Goal: Information Seeking & Learning: Check status

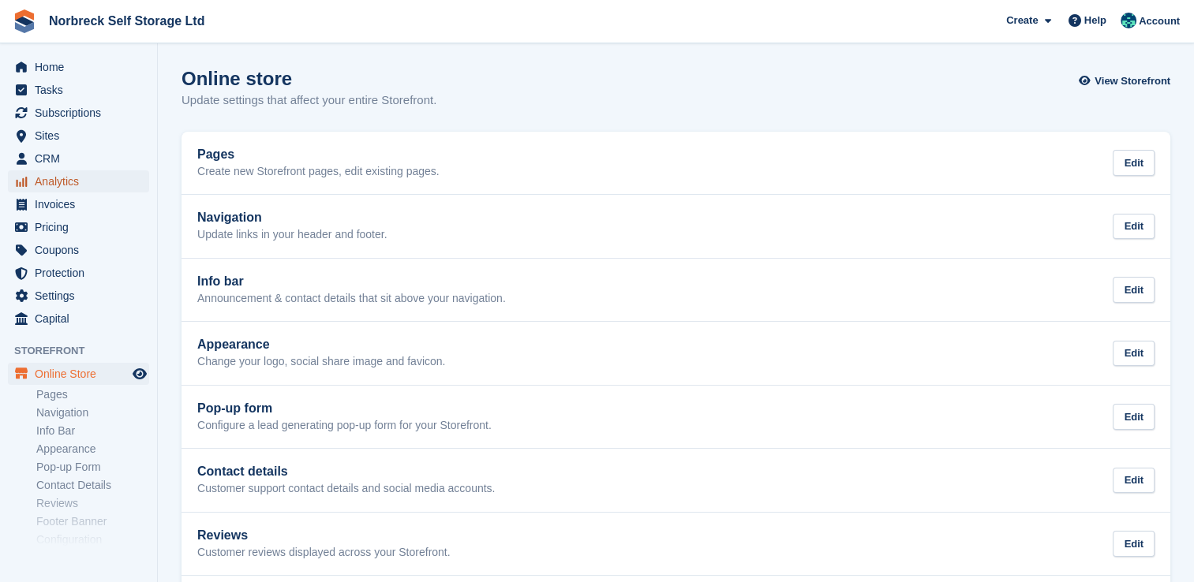
click at [96, 188] on span "Analytics" at bounding box center [82, 181] width 95 height 22
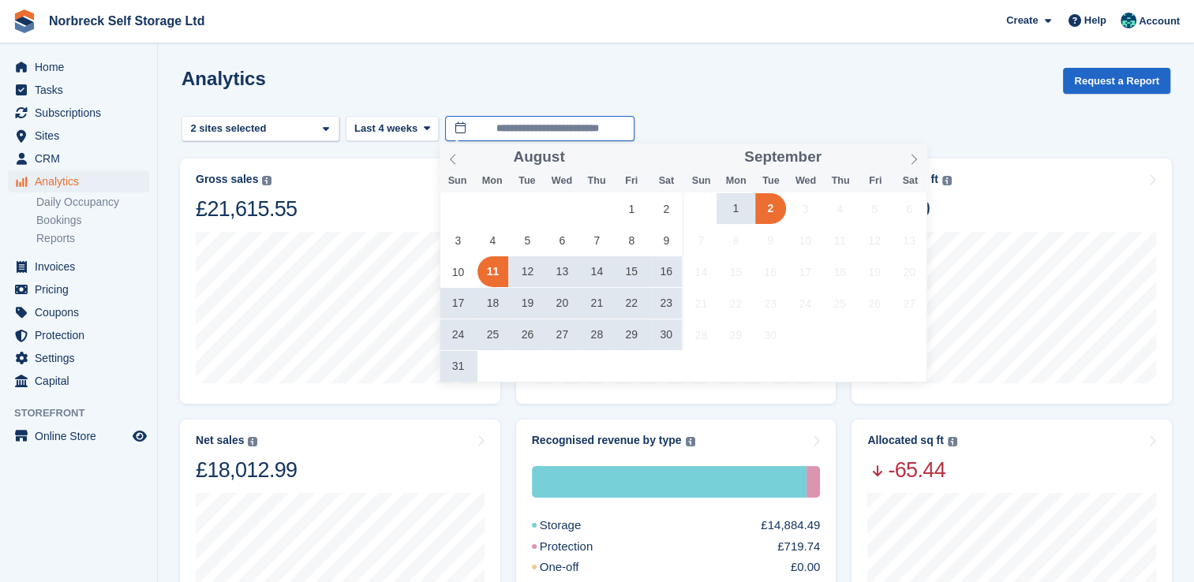
click at [562, 128] on input "**********" at bounding box center [539, 129] width 189 height 26
click at [622, 198] on span "1" at bounding box center [631, 208] width 31 height 31
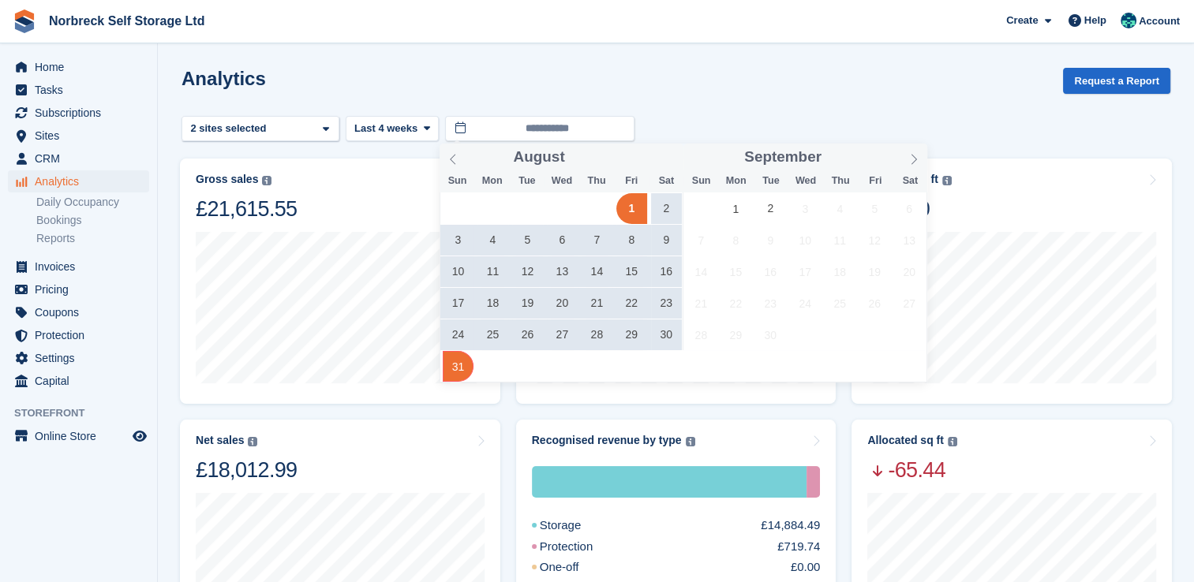
click at [458, 371] on span "31" at bounding box center [458, 366] width 31 height 31
type input "**********"
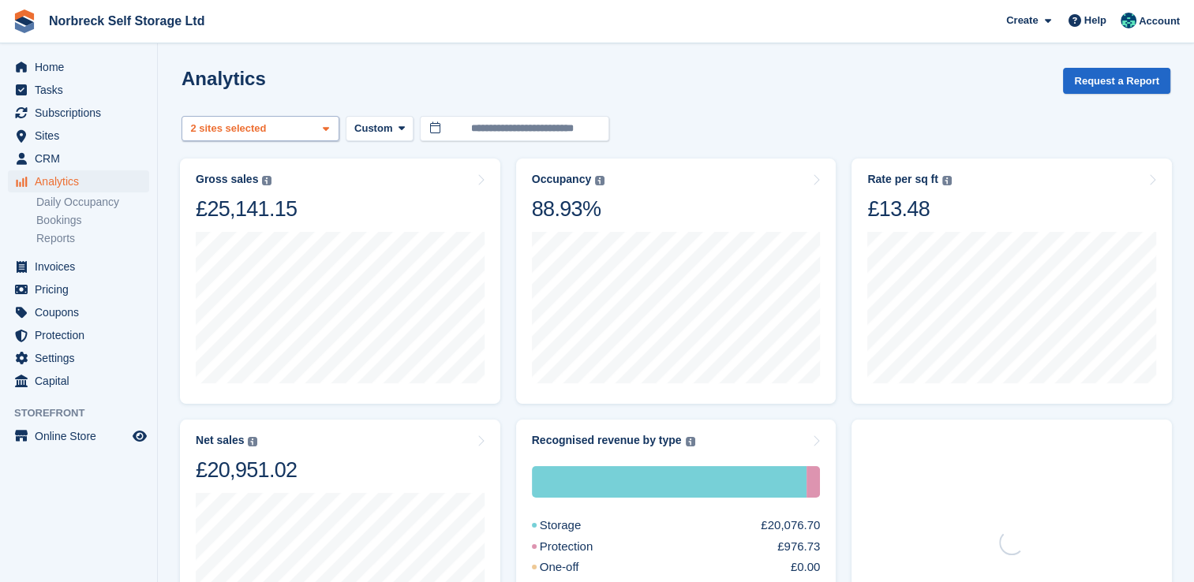
click at [286, 125] on div "Outdoor Storage - Norbreck ... 2 sites selected" at bounding box center [260, 129] width 158 height 26
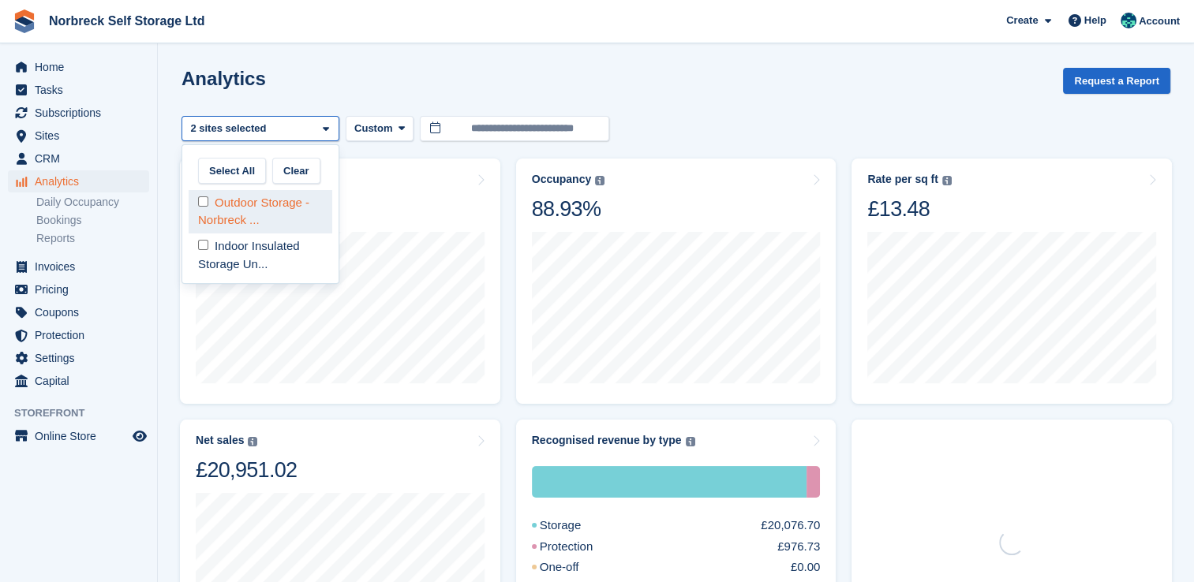
drag, startPoint x: 247, startPoint y: 204, endPoint x: 469, endPoint y: 174, distance: 224.6
click at [249, 204] on div "Outdoor Storage - Norbreck ..." at bounding box center [261, 211] width 144 height 43
select select "****"
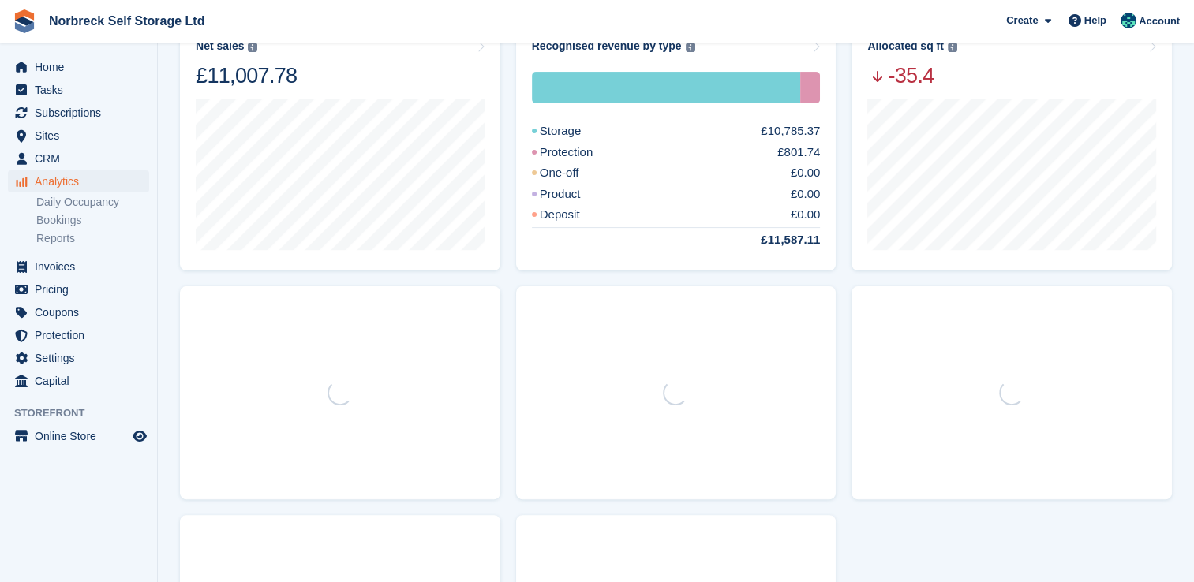
scroll to position [316, 0]
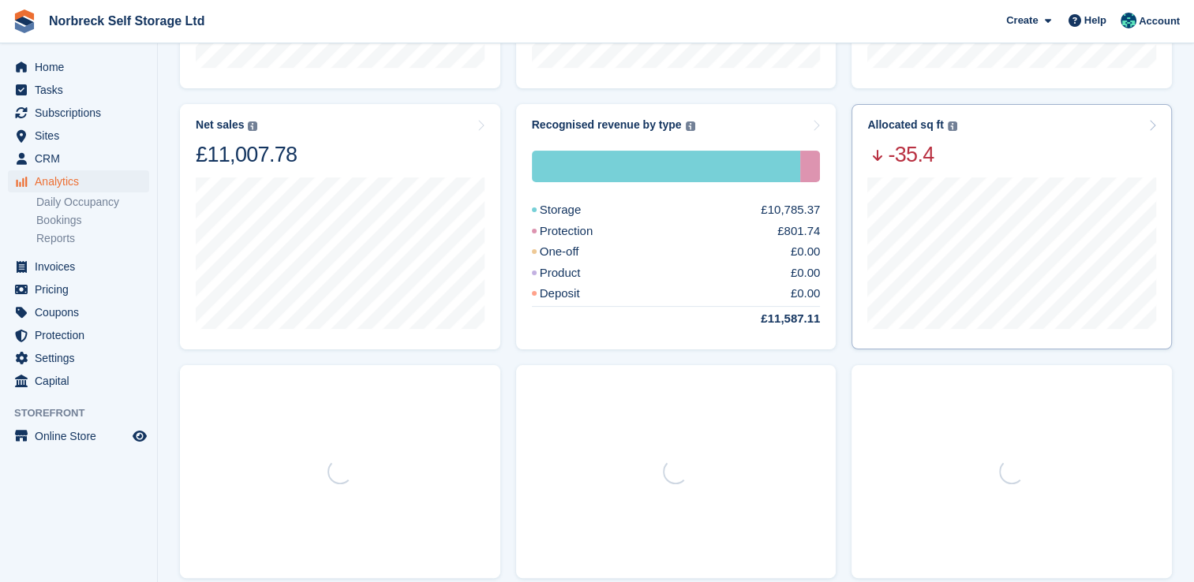
drag, startPoint x: 1050, startPoint y: 144, endPoint x: 1025, endPoint y: 159, distance: 29.4
click at [1050, 145] on div "Allocated sq ft The total change in allocated area from the beginning to the en…" at bounding box center [1011, 143] width 289 height 50
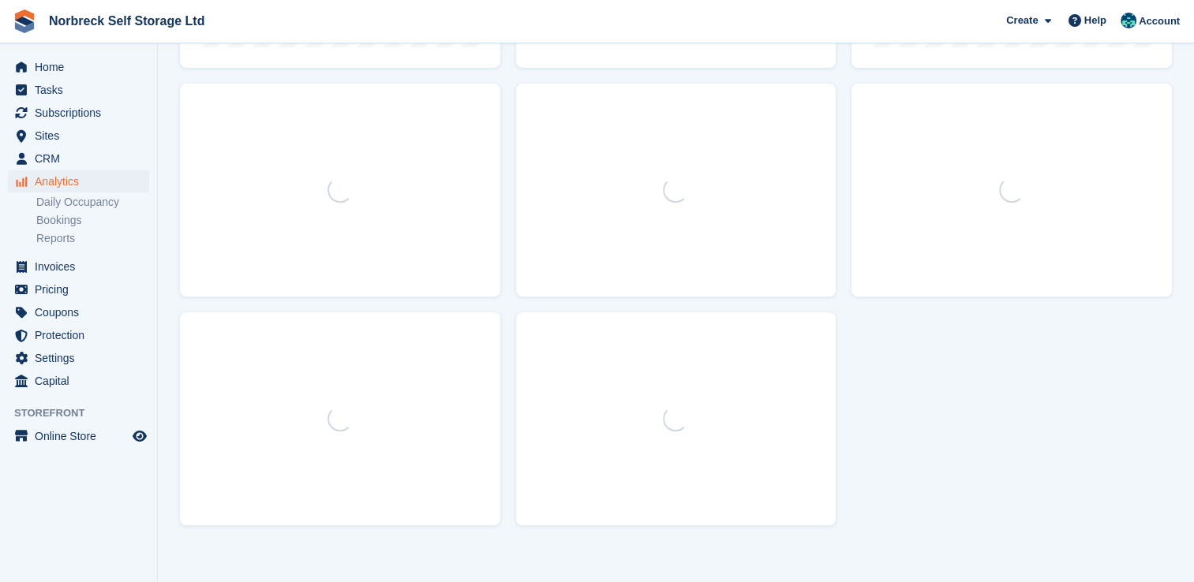
scroll to position [609, 0]
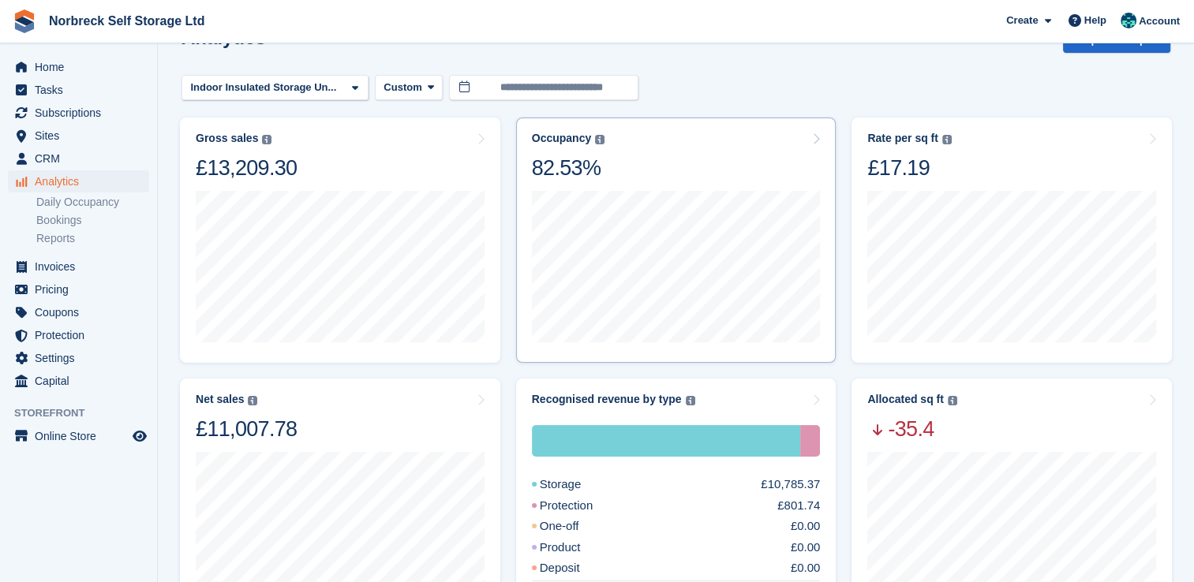
scroll to position [79, 0]
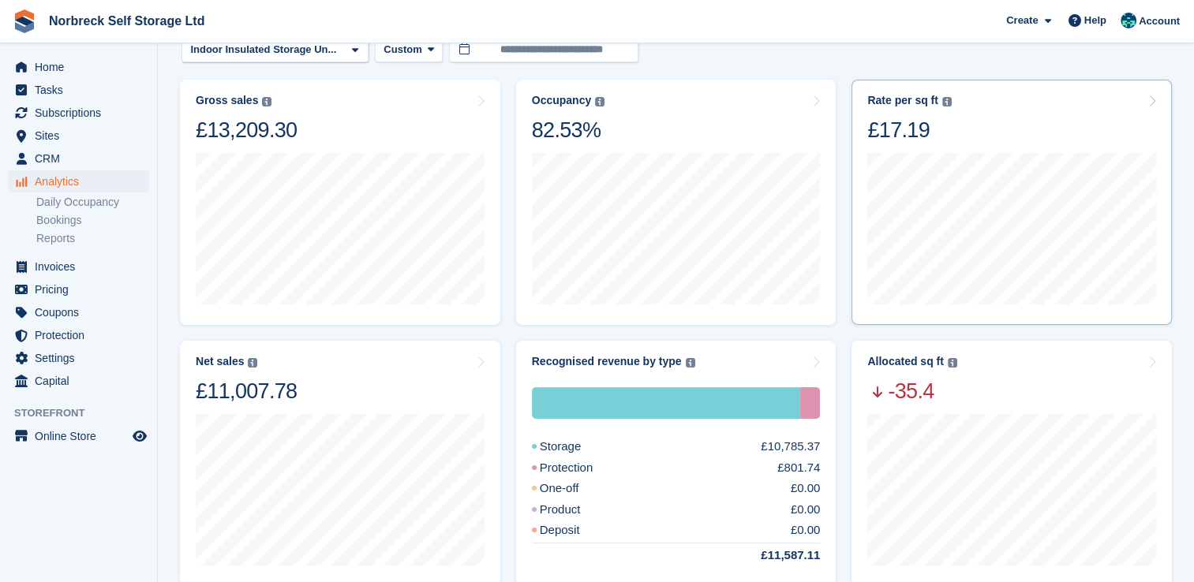
click at [915, 134] on div "£17.19" at bounding box center [909, 130] width 84 height 27
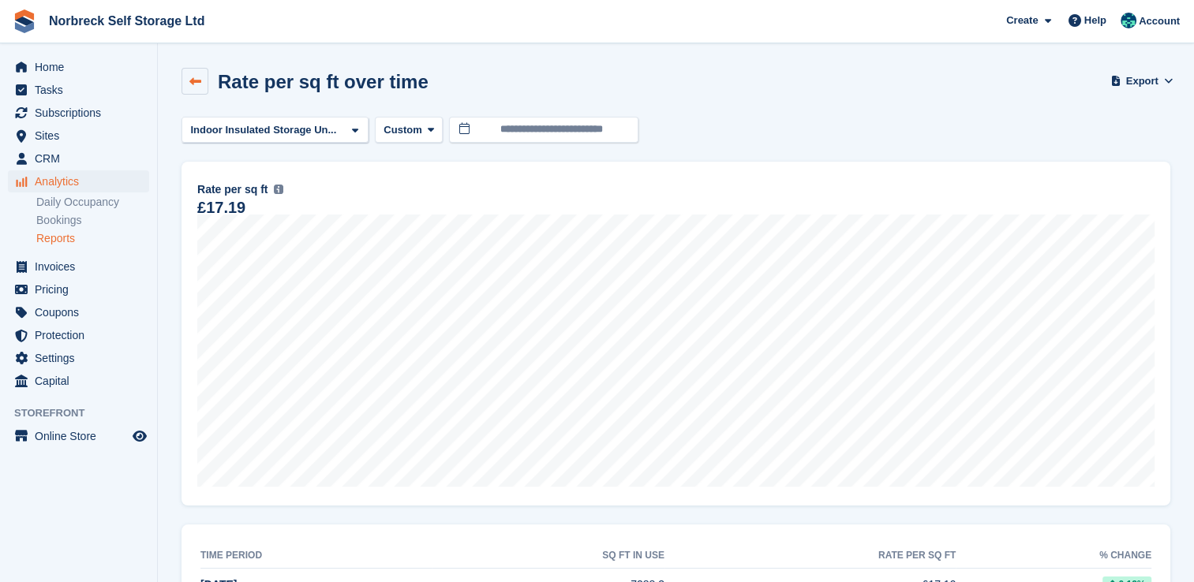
click at [199, 80] on icon at bounding box center [195, 82] width 12 height 12
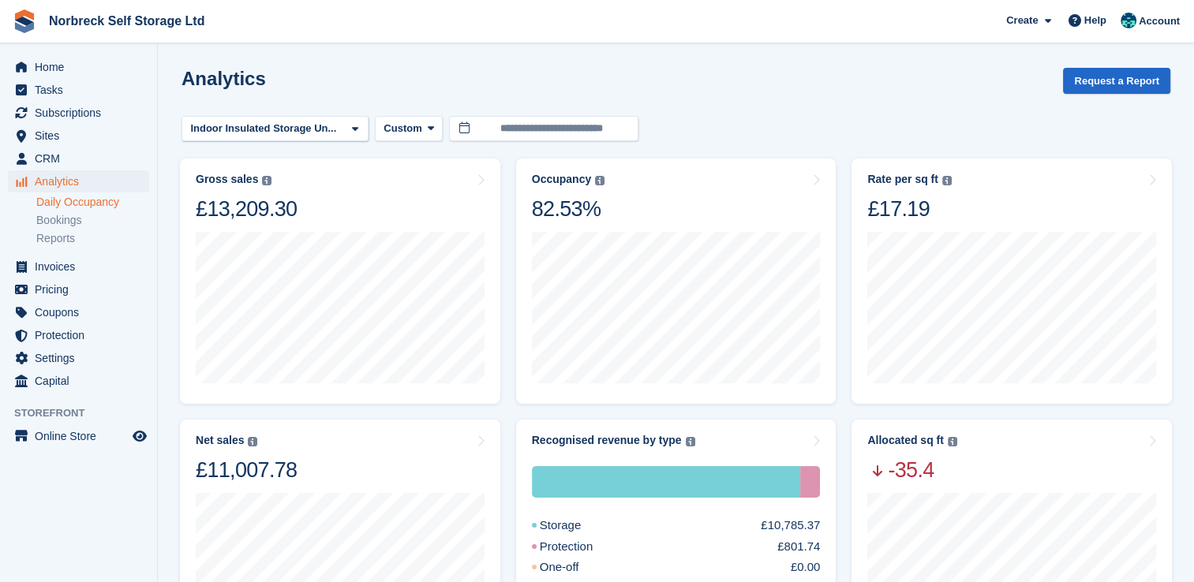
click at [107, 197] on link "Daily Occupancy" at bounding box center [92, 202] width 113 height 15
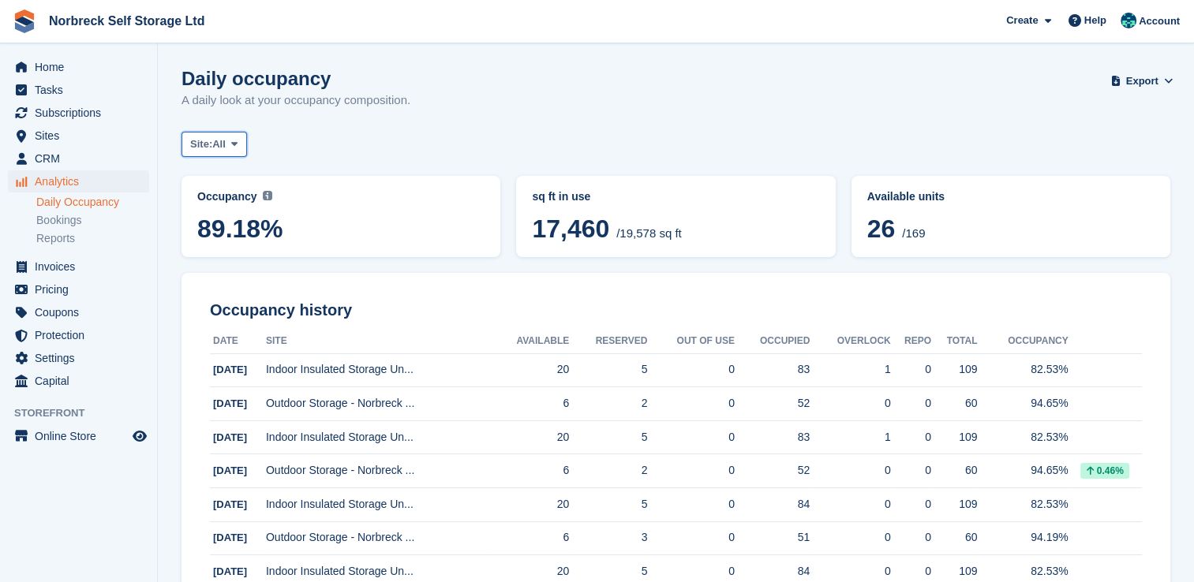
drag, startPoint x: 211, startPoint y: 144, endPoint x: 227, endPoint y: 178, distance: 38.5
click at [211, 143] on span "Site:" at bounding box center [201, 144] width 22 height 16
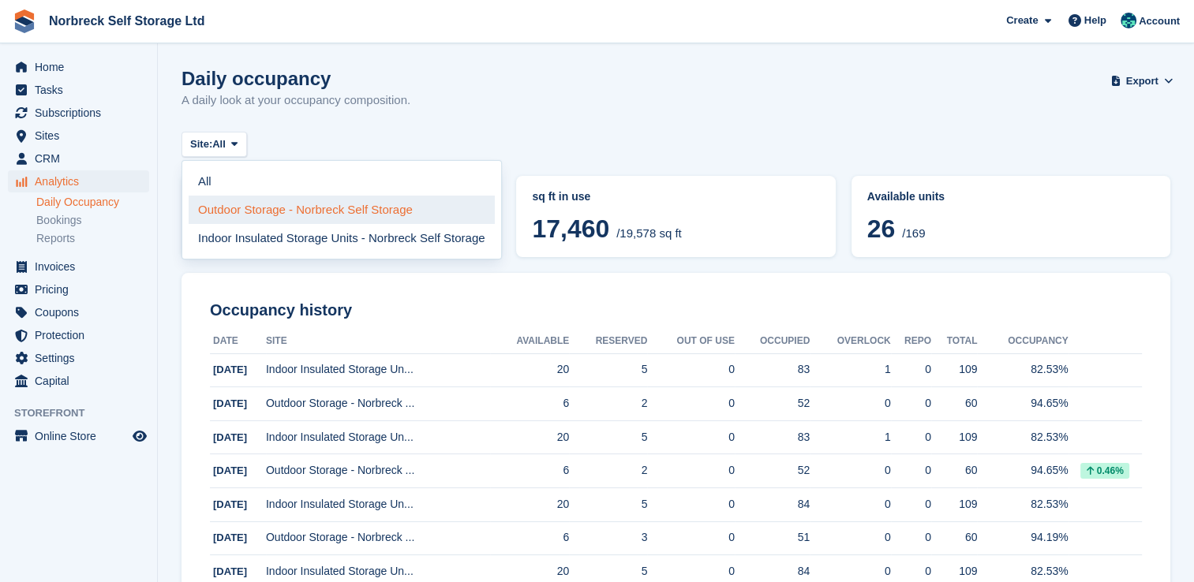
click at [236, 208] on link "Outdoor Storage - Norbreck Self Storage" at bounding box center [342, 210] width 306 height 28
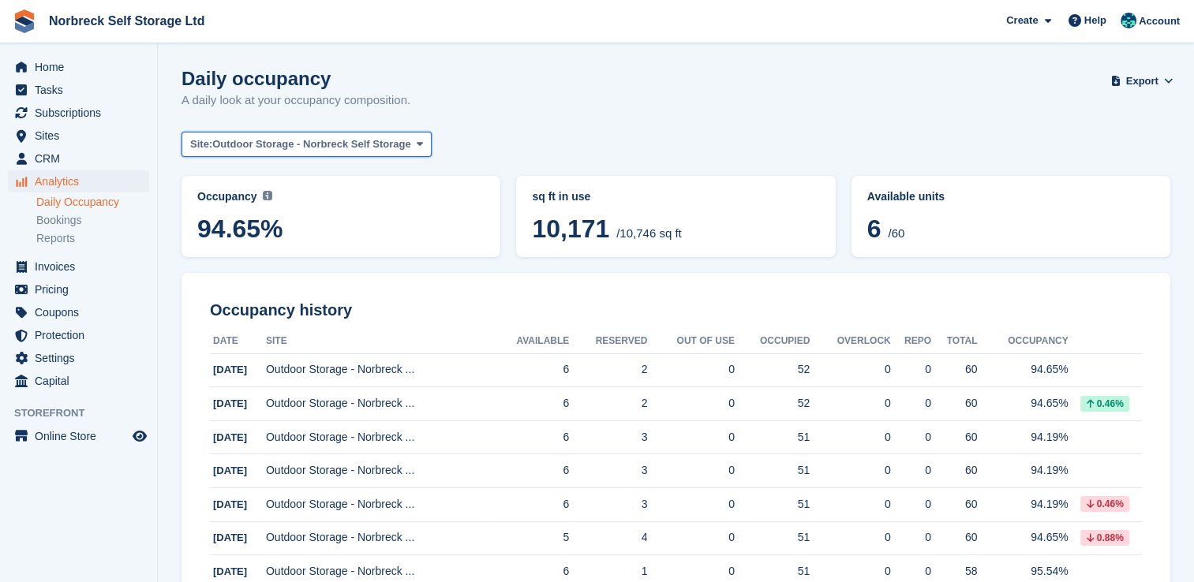
click at [289, 149] on span "Outdoor Storage - Norbreck Self Storage" at bounding box center [311, 144] width 198 height 16
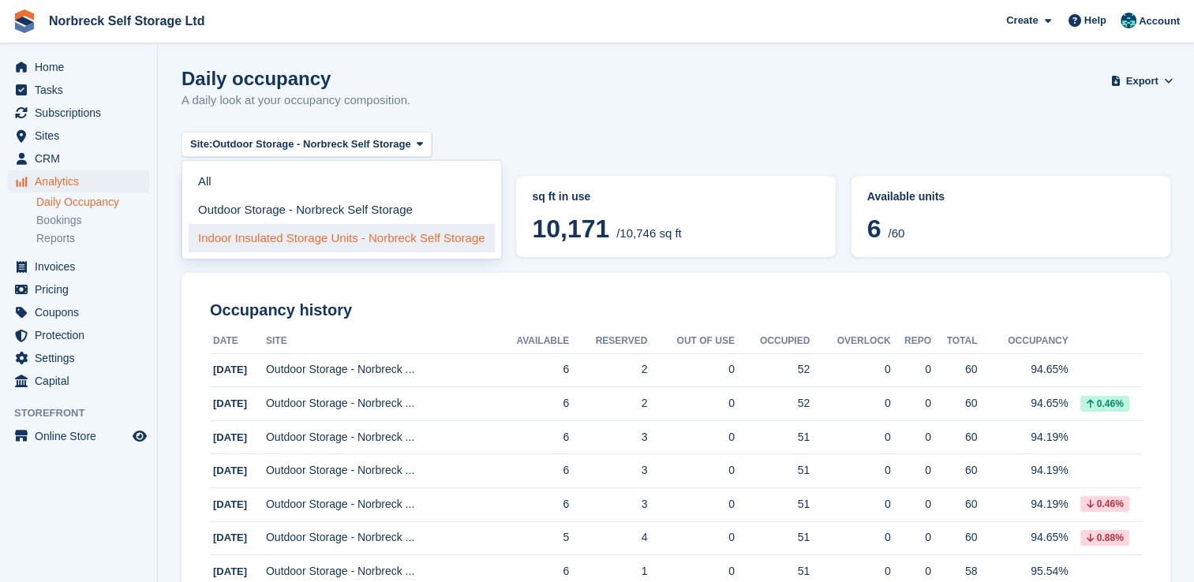
click at [239, 237] on link "Indoor Insulated Storage Units - Norbreck Self Storage" at bounding box center [342, 238] width 306 height 28
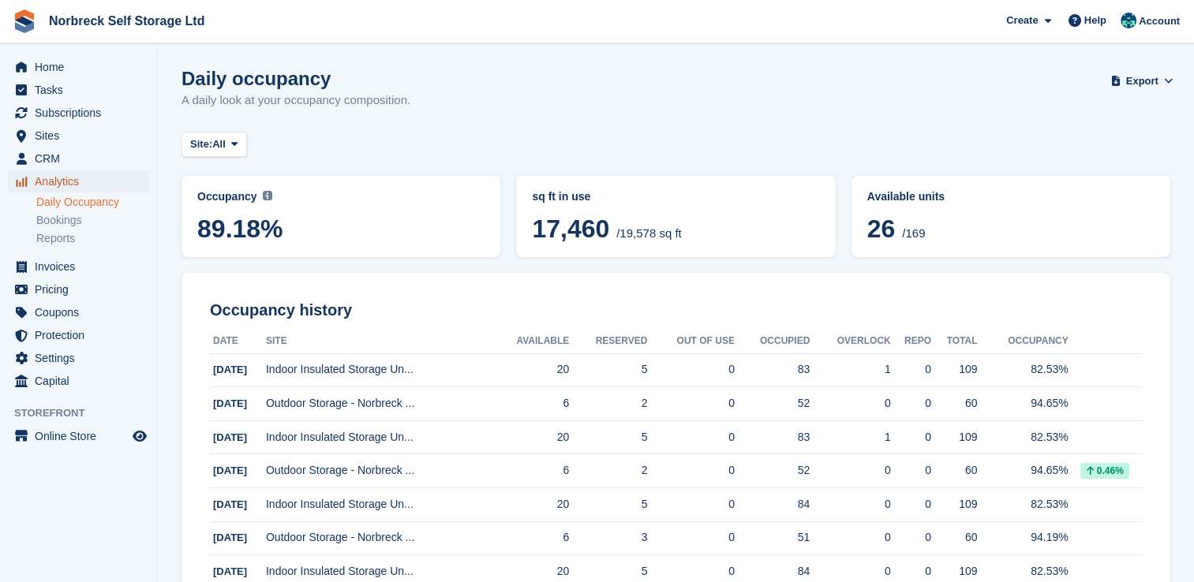
click at [63, 188] on span "Analytics" at bounding box center [82, 181] width 95 height 22
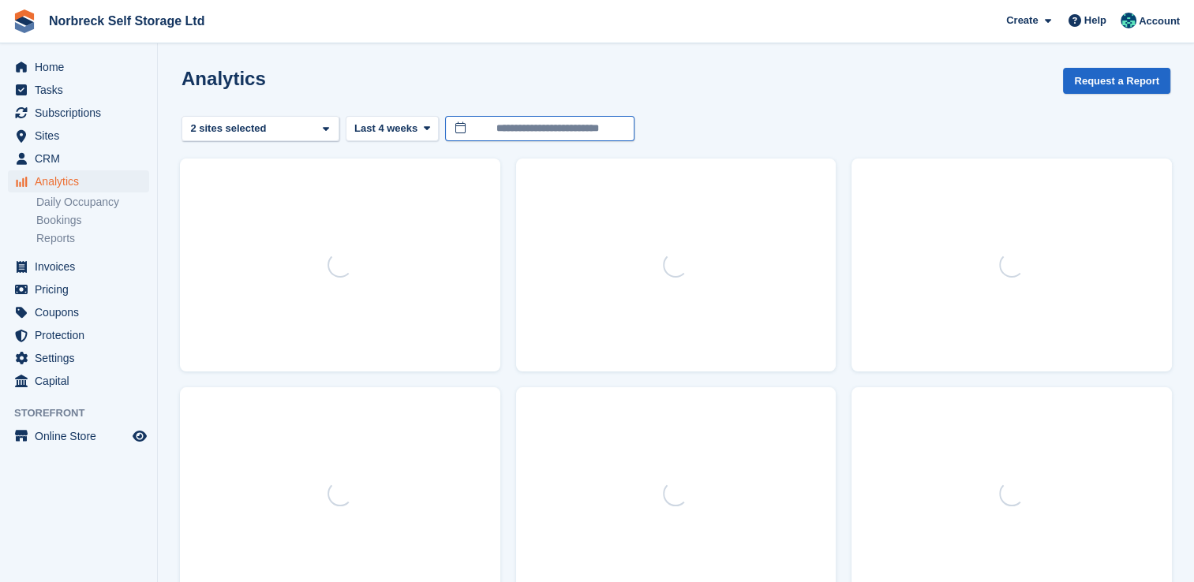
click at [534, 129] on input "**********" at bounding box center [539, 129] width 189 height 26
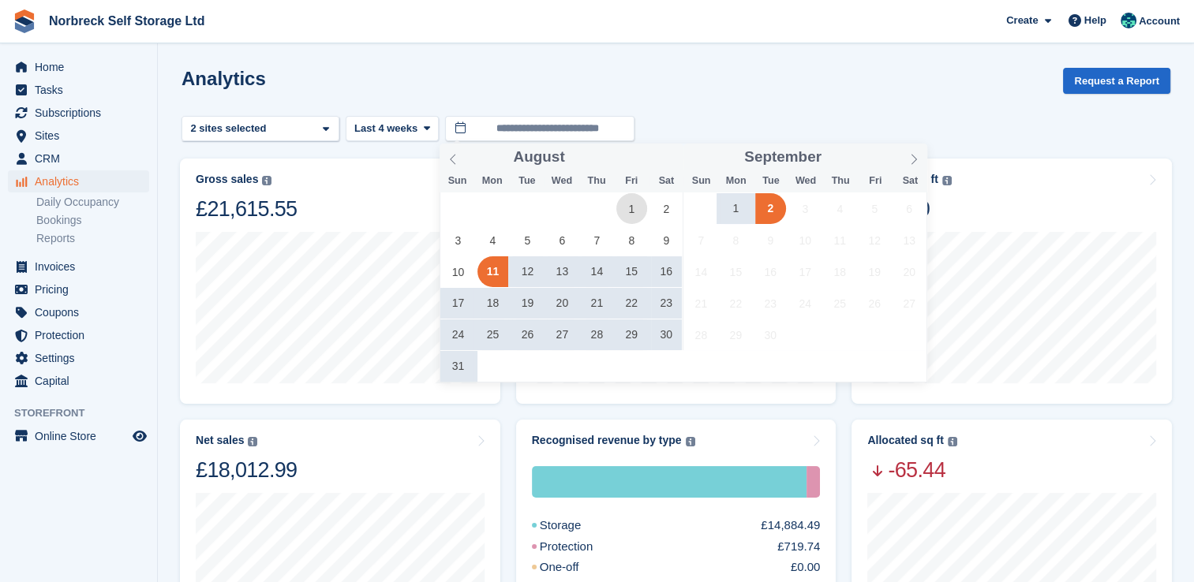
click at [622, 197] on span "1" at bounding box center [631, 208] width 31 height 31
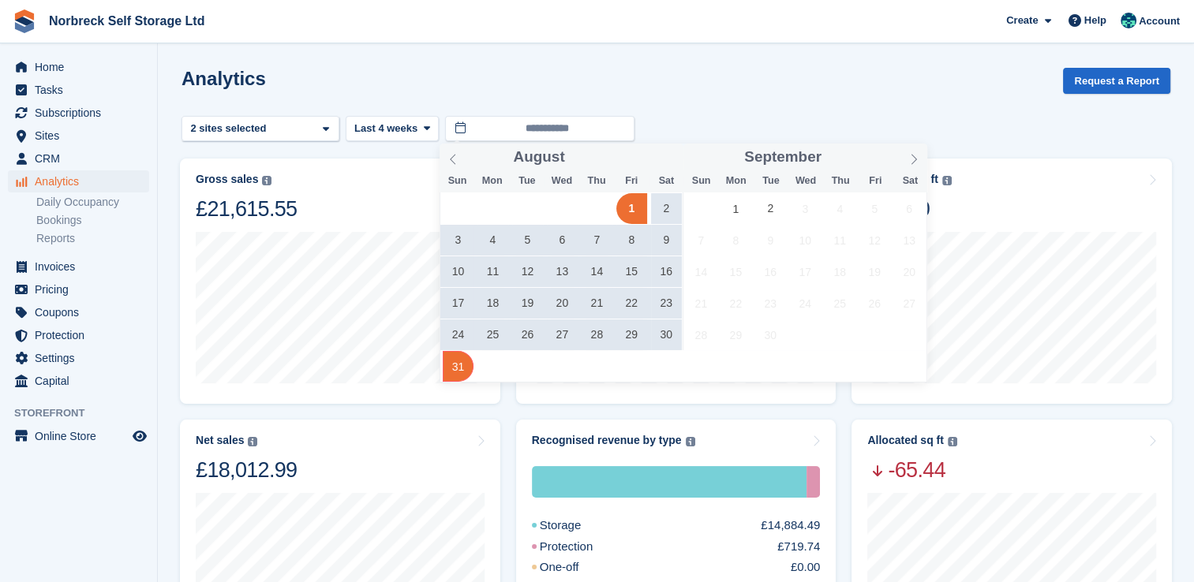
click at [456, 356] on span "31" at bounding box center [458, 366] width 31 height 31
type input "**********"
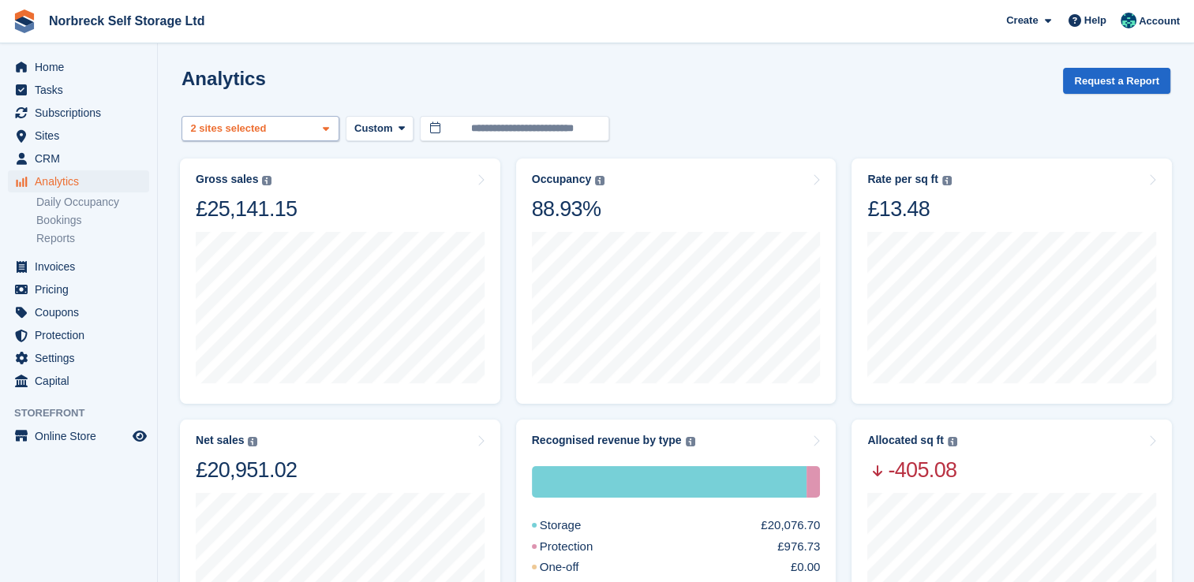
click at [286, 130] on div "Outdoor Storage - Norbreck ... 2 sites selected" at bounding box center [260, 129] width 158 height 26
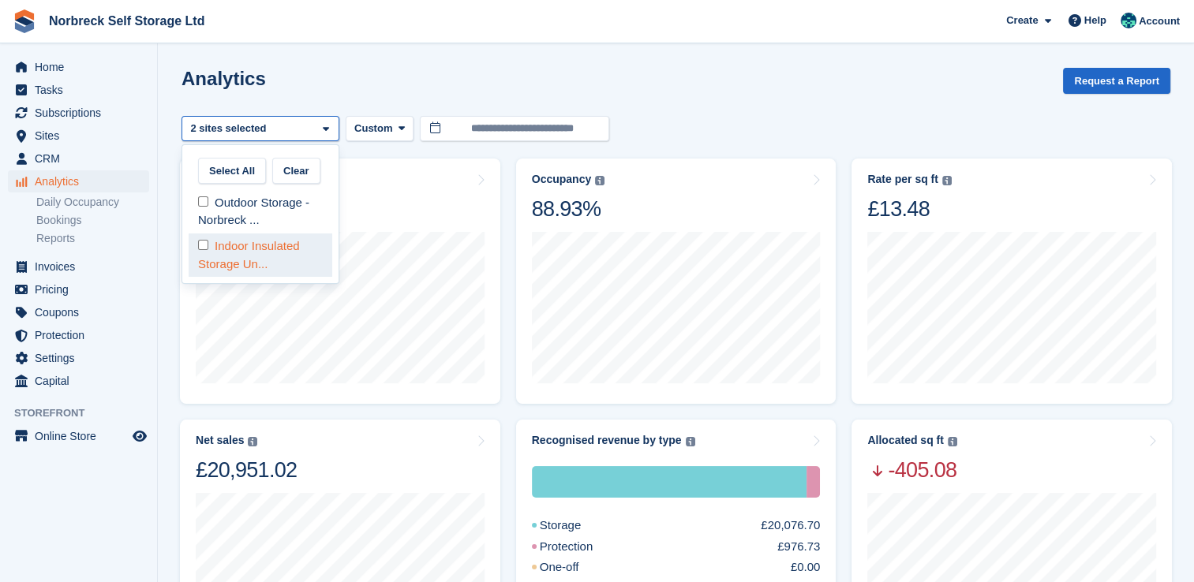
click at [249, 245] on div "Indoor Insulated Storage Un..." at bounding box center [261, 255] width 144 height 43
select select "****"
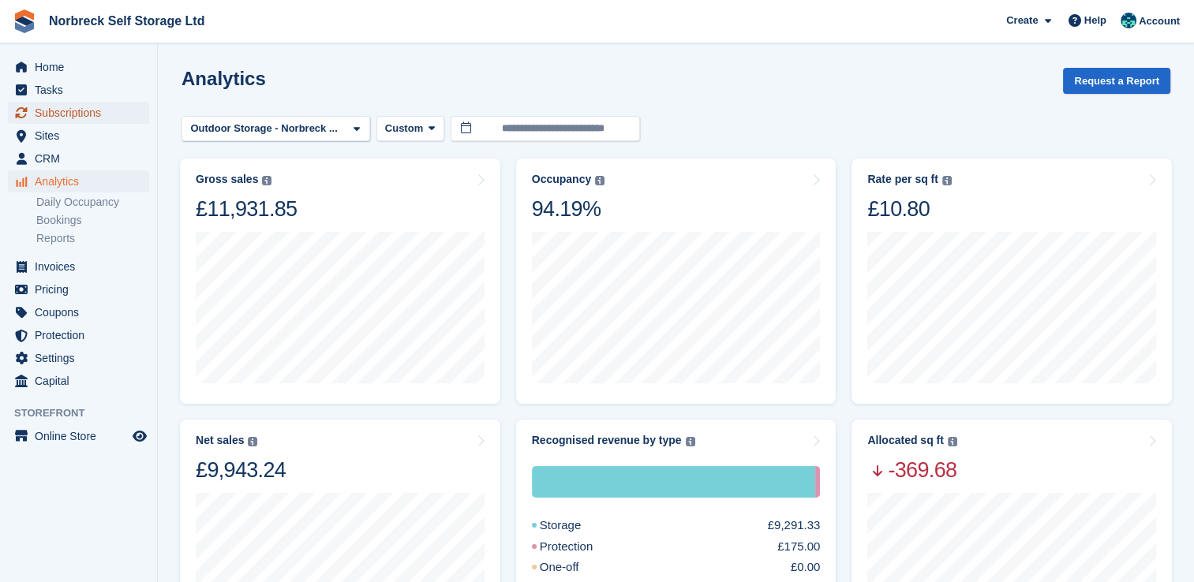
click at [109, 116] on span "Subscriptions" at bounding box center [82, 113] width 95 height 22
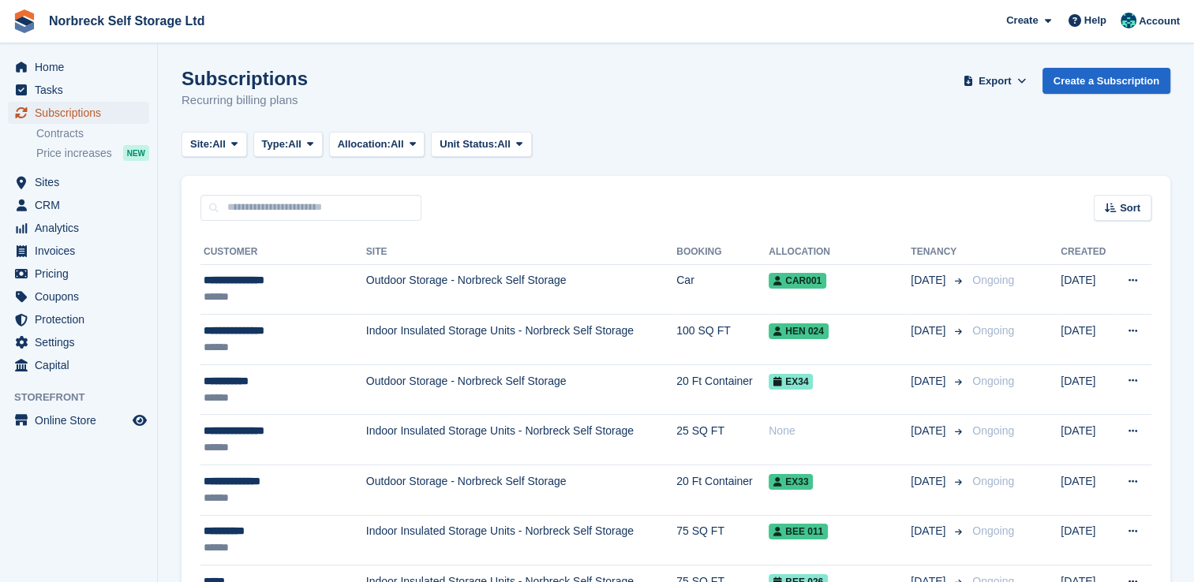
click at [80, 113] on span "Subscriptions" at bounding box center [82, 113] width 95 height 22
click at [73, 179] on span "Sites" at bounding box center [82, 182] width 95 height 22
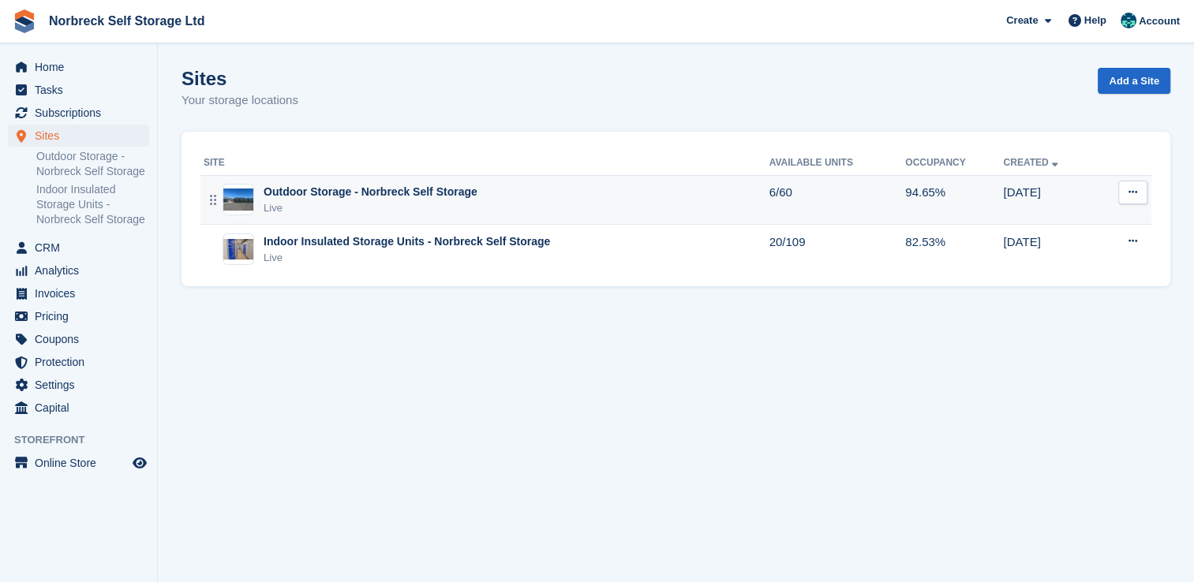
click at [334, 200] on div "Live" at bounding box center [371, 208] width 214 height 16
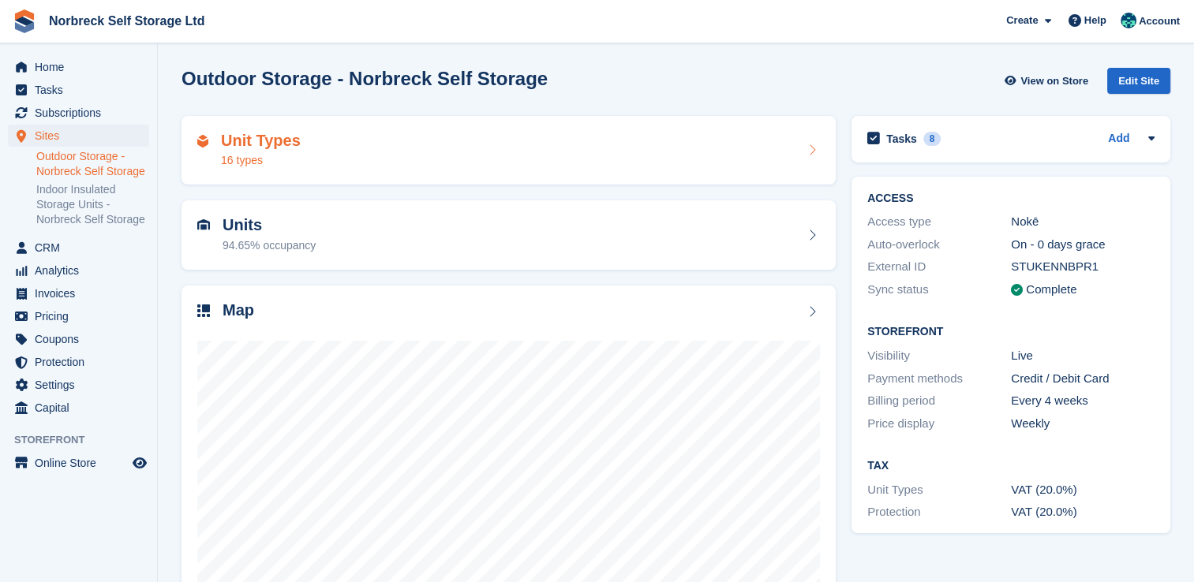
click at [309, 144] on div "Unit Types 16 types" at bounding box center [508, 151] width 623 height 38
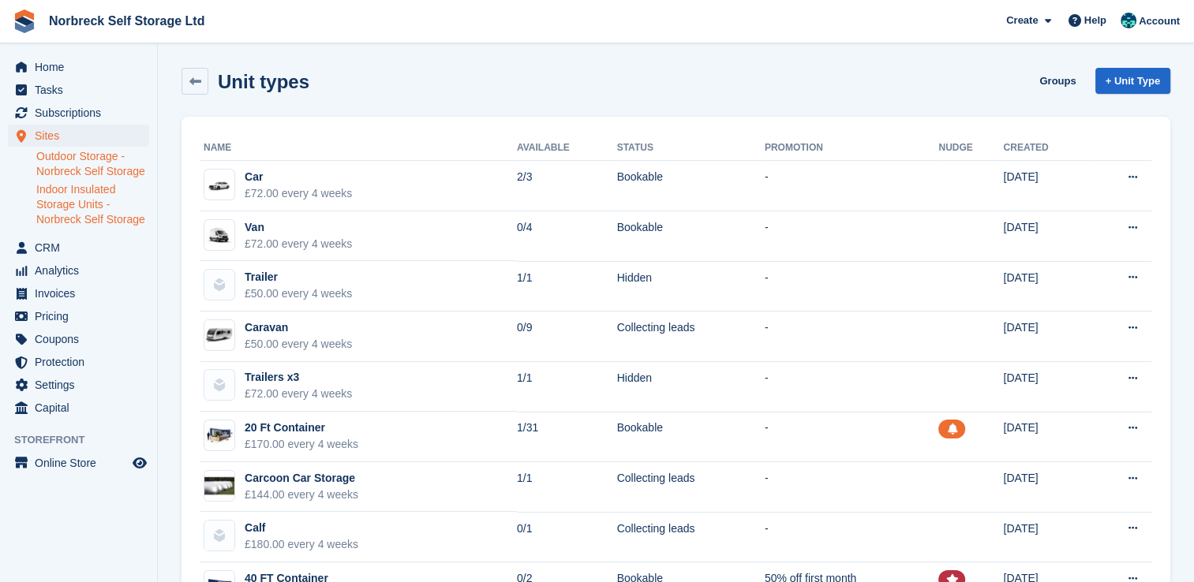
click at [103, 208] on link "Indoor Insulated Storage Units - Norbreck Self Storage" at bounding box center [92, 204] width 113 height 45
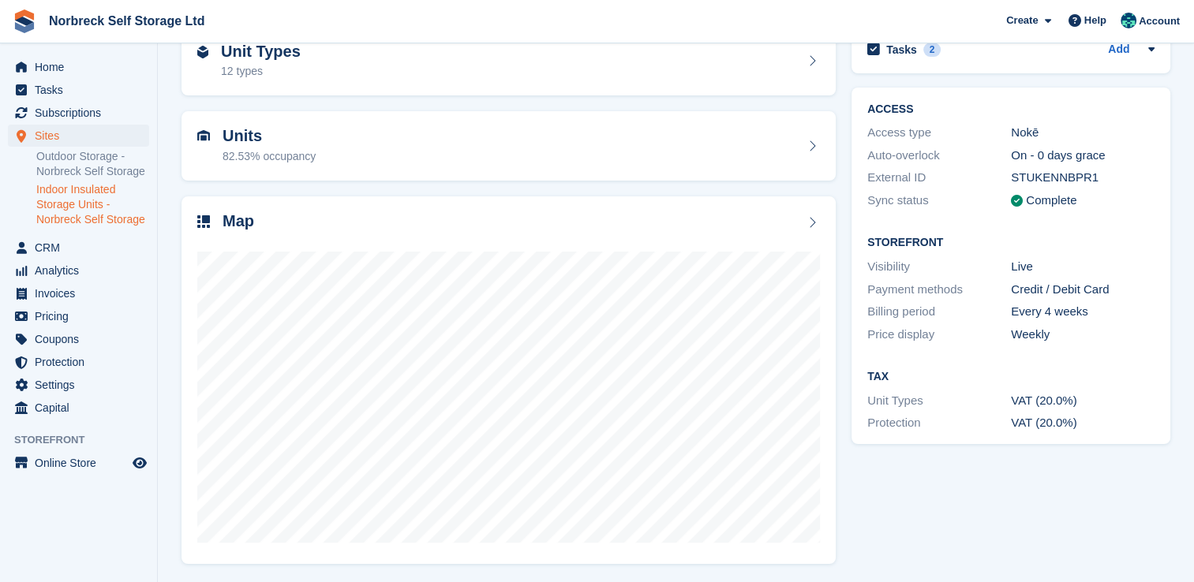
scroll to position [90, 0]
